Goal: Find specific page/section: Find specific page/section

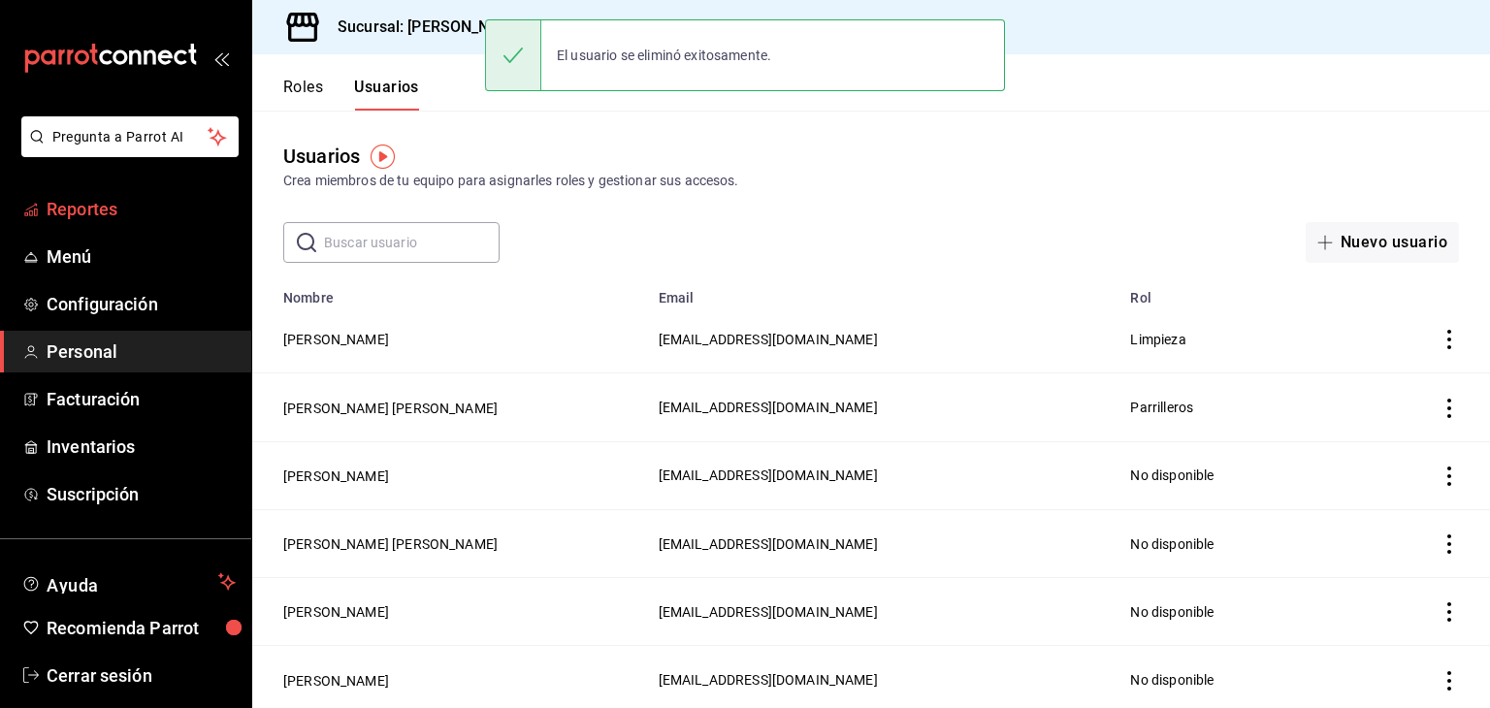
click at [106, 208] on span "Reportes" at bounding box center [141, 209] width 189 height 26
